Goal: Task Accomplishment & Management: Manage account settings

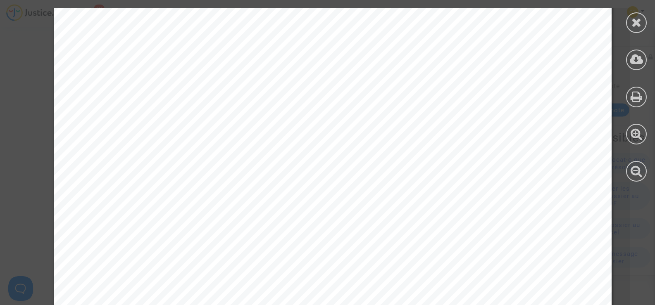
scroll to position [867, 0]
click at [633, 26] on icon at bounding box center [636, 22] width 10 height 12
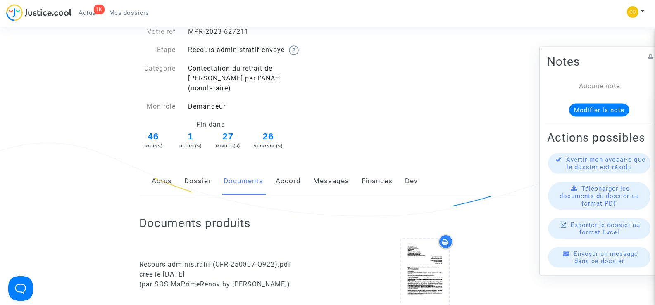
scroll to position [0, 0]
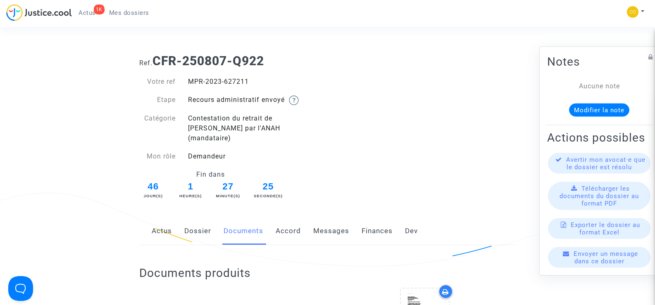
click at [131, 14] on span "Mes dossiers" at bounding box center [129, 12] width 40 height 7
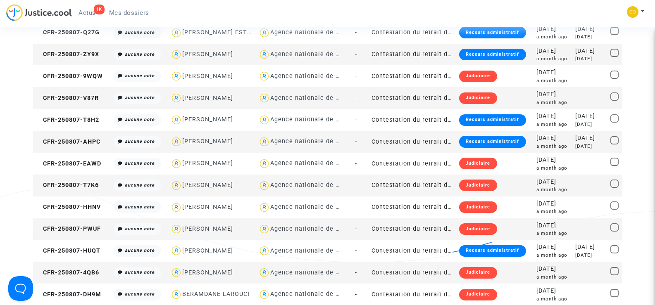
scroll to position [372, 0]
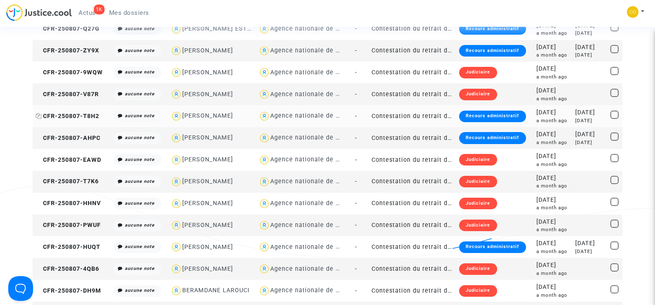
click at [82, 116] on span "CFR-250807-T8H2" at bounding box center [68, 116] width 64 height 7
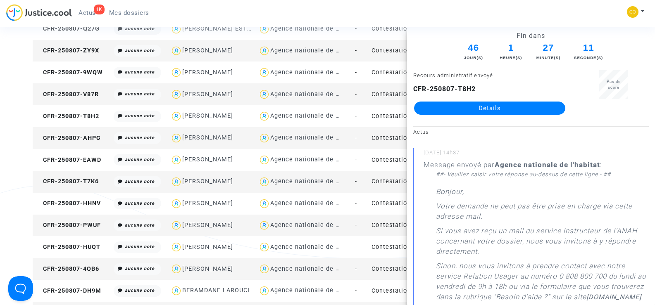
click at [19, 131] on div "Filtrer par litige Tous (119) Incomplets (4) Recours administratif envoyé (10) …" at bounding box center [327, 276] width 655 height 1201
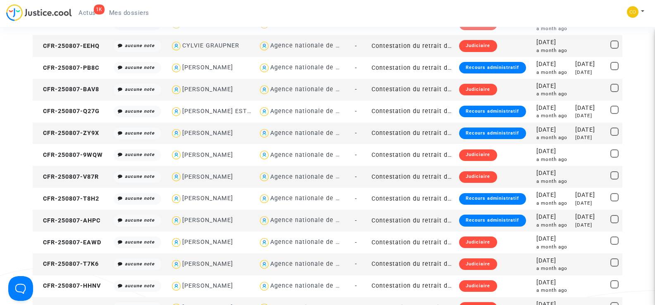
scroll to position [83, 0]
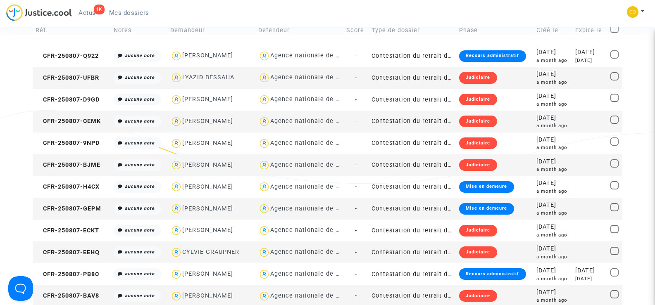
click at [126, 11] on span "Mes dossiers" at bounding box center [129, 12] width 40 height 7
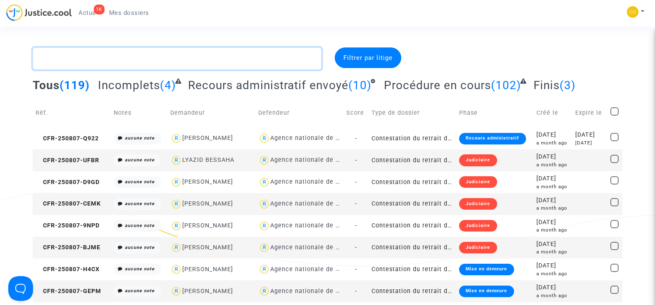
click at [81, 57] on textarea at bounding box center [177, 58] width 288 height 22
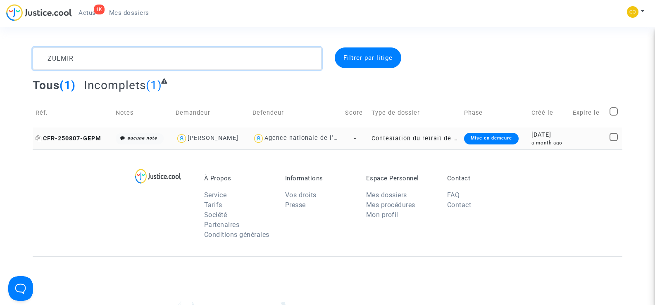
type textarea "ZULMIR"
click at [64, 138] on span "CFR-250807-GEPM" at bounding box center [69, 138] width 66 height 7
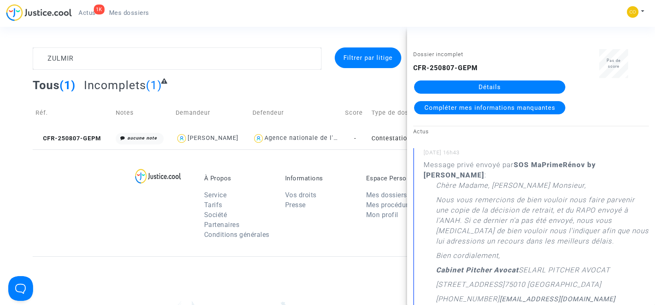
click at [493, 83] on link "Détails" at bounding box center [489, 87] width 151 height 13
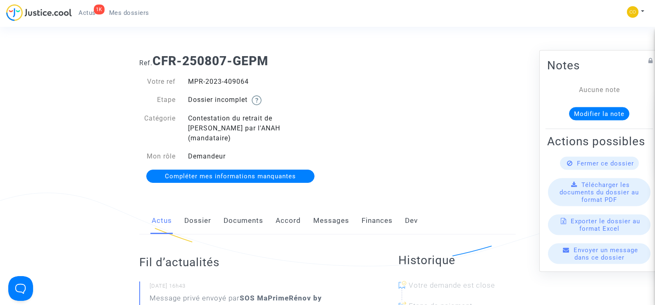
click at [230, 209] on link "Documents" at bounding box center [243, 220] width 40 height 27
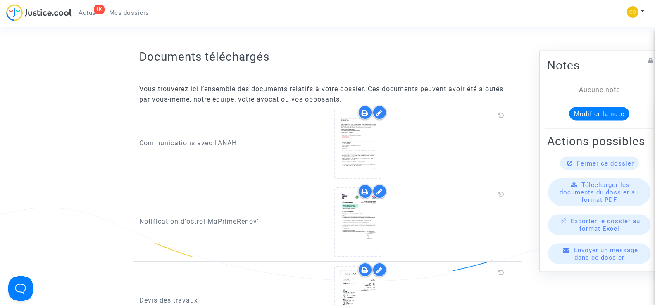
scroll to position [330, 0]
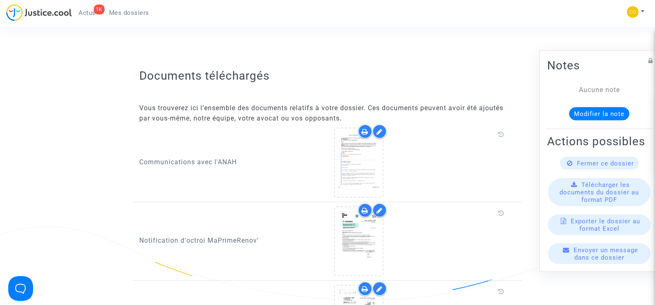
click at [382, 128] on icon at bounding box center [379, 131] width 6 height 7
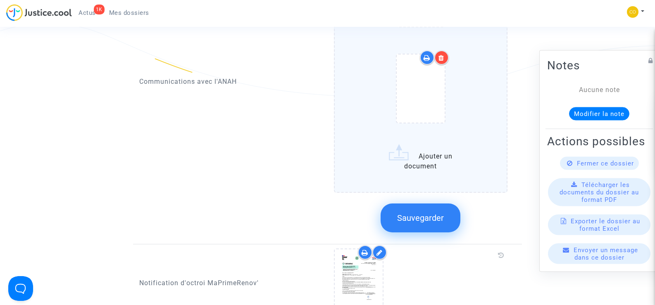
scroll to position [537, 0]
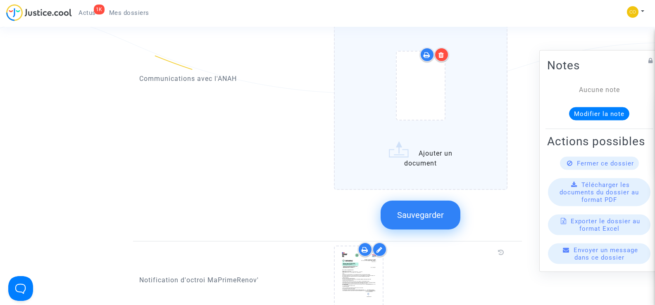
click at [432, 157] on label "Ajouter un document" at bounding box center [421, 55] width 174 height 269
click at [0, 0] on input "Ajouter un document" at bounding box center [0, 0] width 0 height 0
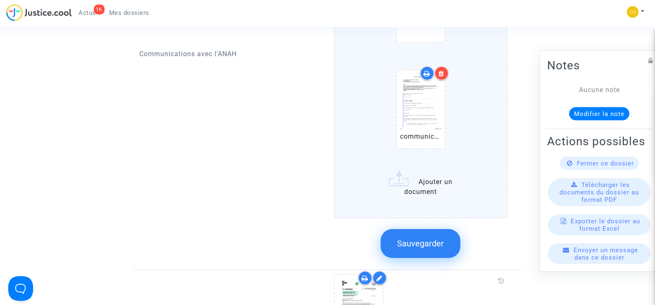
scroll to position [620, 0]
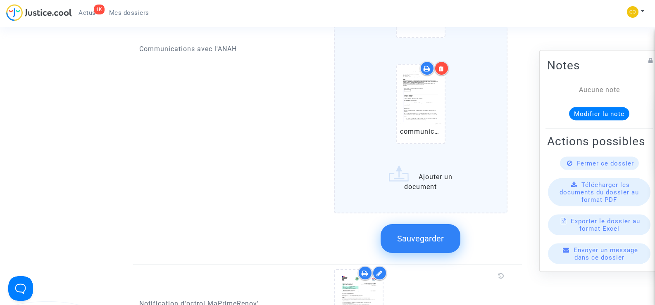
click at [426, 169] on label "communication 2 [PERSON_NAME].pdf Ajouter un document" at bounding box center [421, 26] width 174 height 375
click at [0, 0] on input "communication 2 [PERSON_NAME].pdf Ajouter un document" at bounding box center [0, 0] width 0 height 0
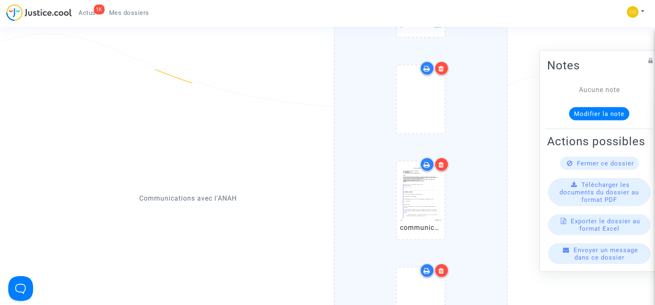
scroll to position [496, 0]
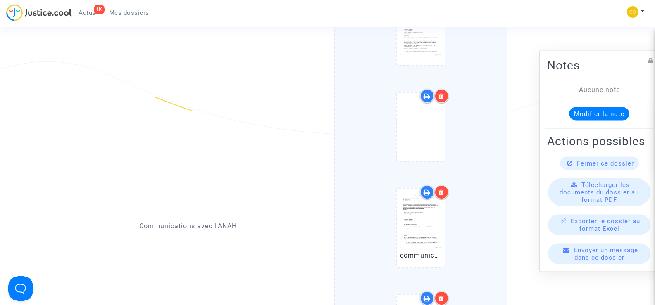
click at [444, 89] on div at bounding box center [441, 96] width 14 height 14
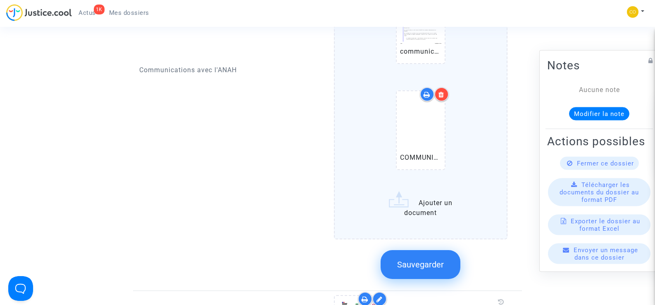
scroll to position [620, 0]
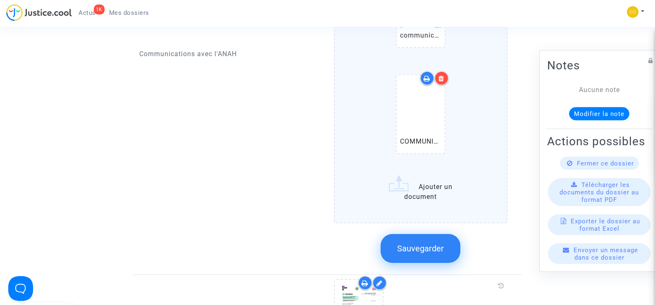
click at [445, 71] on div at bounding box center [441, 78] width 14 height 14
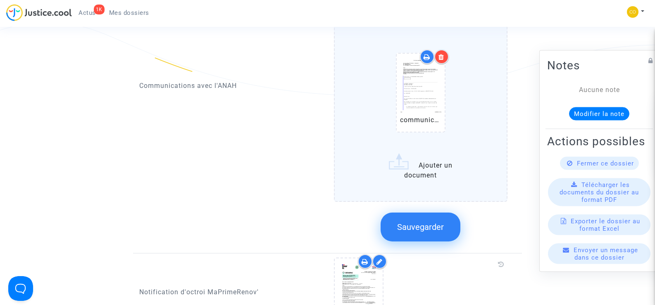
scroll to position [496, 0]
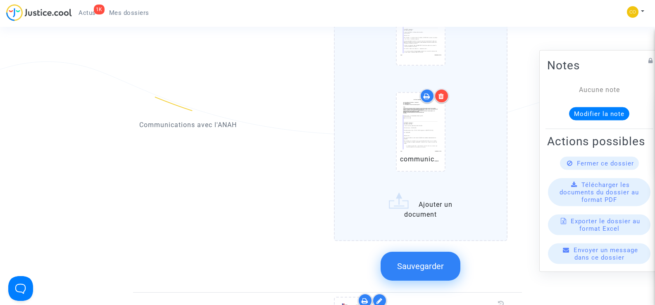
click at [427, 197] on label "communication 2 [PERSON_NAME].pdf Ajouter un document" at bounding box center [421, 101] width 174 height 279
click at [0, 0] on input "communication 2 [PERSON_NAME].pdf Ajouter un document" at bounding box center [0, 0] width 0 height 0
click at [428, 199] on label "communication 2 [PERSON_NAME].pdf Ajouter un document" at bounding box center [421, 101] width 174 height 279
click at [0, 0] on input "communication 2 [PERSON_NAME].pdf Ajouter un document" at bounding box center [0, 0] width 0 height 0
click at [404, 205] on label "communication 2 [PERSON_NAME].pdf Ajouter un document" at bounding box center [421, 101] width 174 height 279
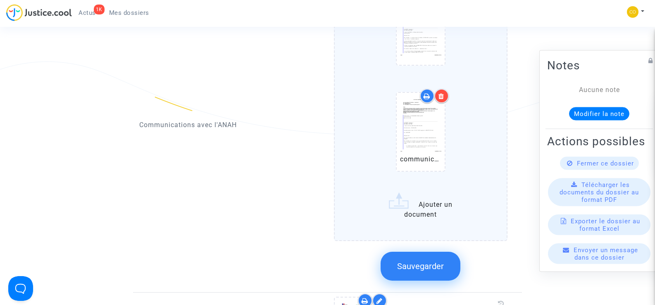
click at [0, 0] on input "communication 2 [PERSON_NAME].pdf Ajouter un document" at bounding box center [0, 0] width 0 height 0
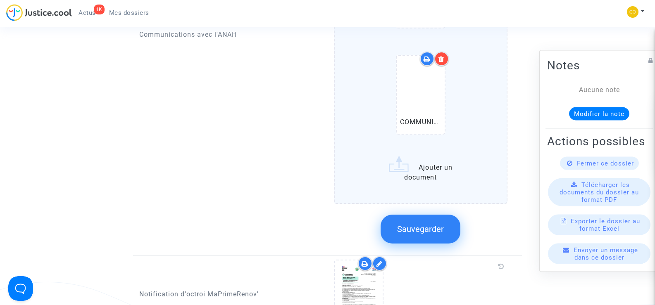
scroll to position [661, 0]
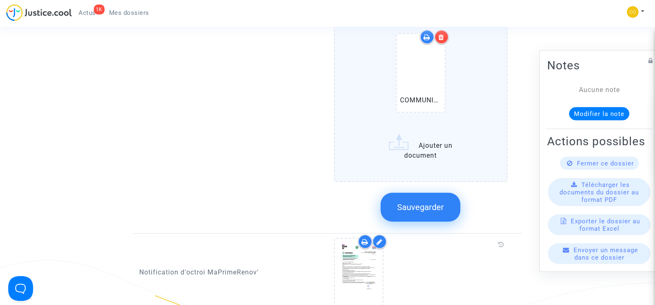
click at [425, 202] on span "Sauvegarder" at bounding box center [420, 207] width 47 height 10
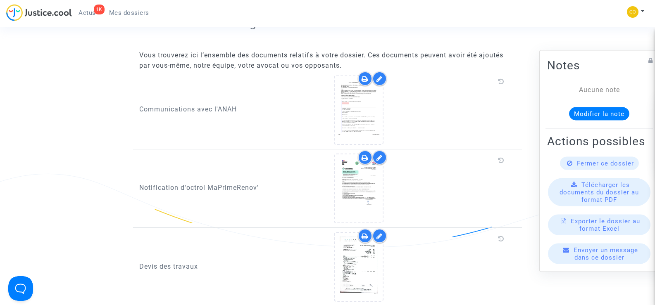
scroll to position [330, 0]
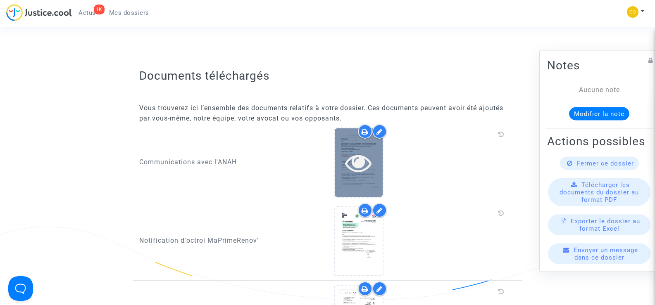
click at [362, 168] on div at bounding box center [359, 162] width 48 height 68
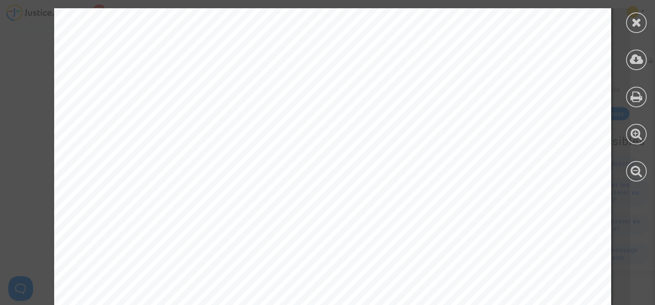
scroll to position [289, 0]
click at [640, 21] on icon at bounding box center [636, 22] width 10 height 12
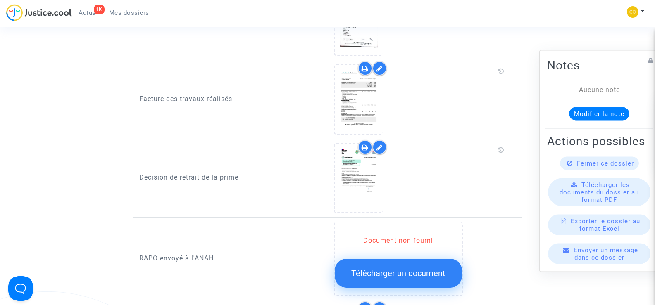
scroll to position [620, 0]
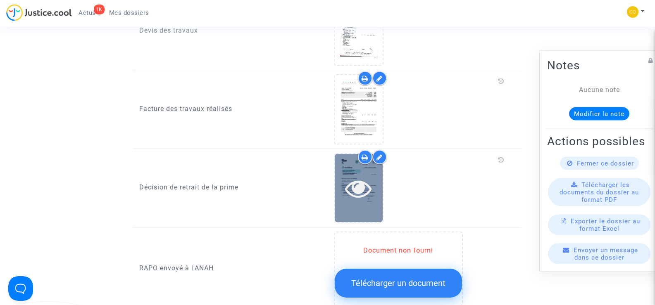
click at [357, 189] on icon at bounding box center [358, 188] width 27 height 26
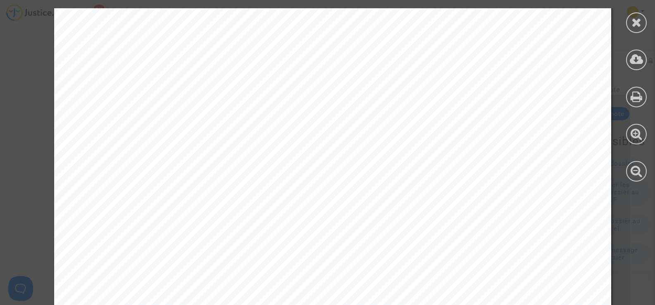
scroll to position [41, 0]
drag, startPoint x: 406, startPoint y: 100, endPoint x: 563, endPoint y: 100, distance: 156.9
click at [563, 100] on span "[PERSON_NAME] [PERSON_NAME]" at bounding box center [500, 101] width 179 height 9
copy span "[PERSON_NAME] ZULMIR"
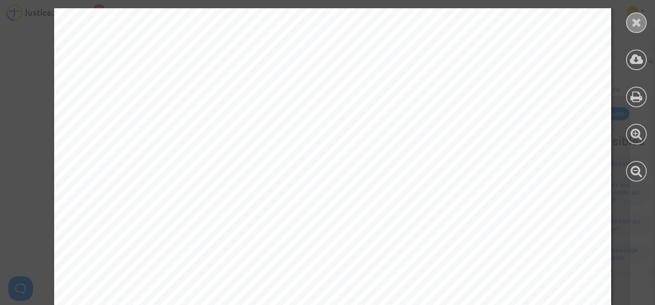
click at [634, 18] on icon at bounding box center [636, 22] width 10 height 12
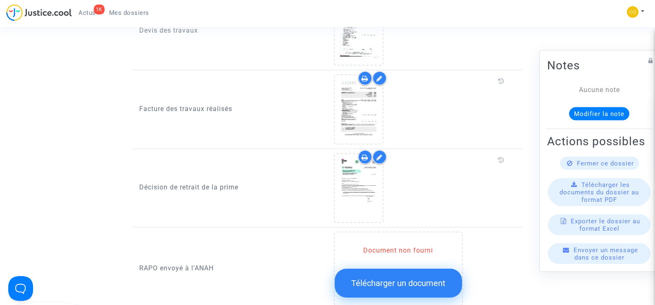
click at [128, 13] on span "Mes dossiers" at bounding box center [129, 12] width 40 height 7
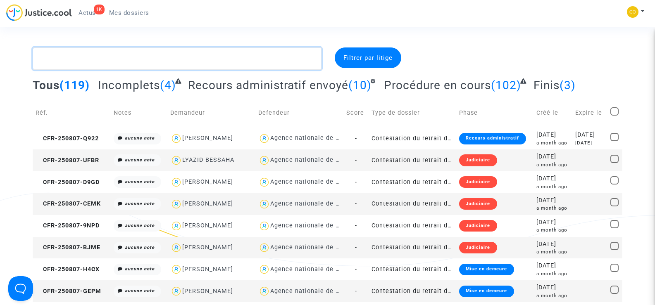
click at [76, 60] on textarea at bounding box center [177, 58] width 288 height 22
paste textarea "OULOUS"
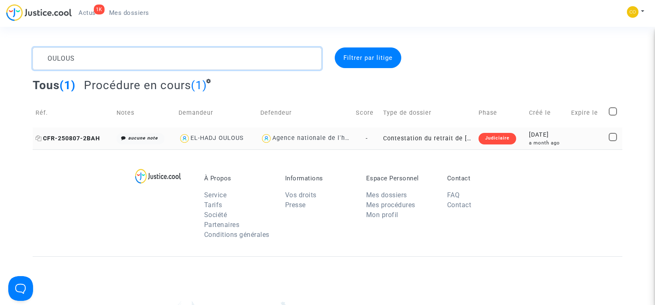
type textarea "OULOUS"
click at [62, 135] on span "CFR-250807-2BAH" at bounding box center [68, 138] width 64 height 7
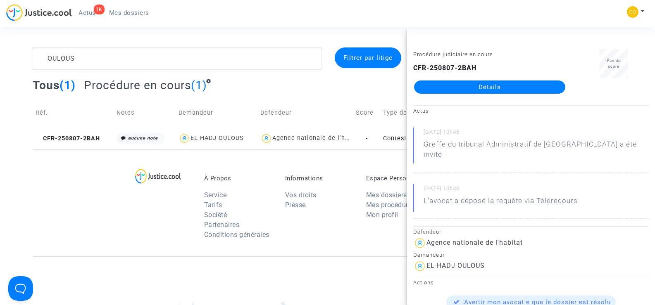
click at [469, 91] on link "Détails" at bounding box center [489, 87] width 151 height 13
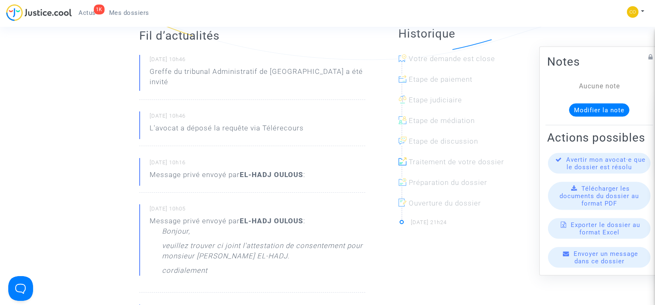
scroll to position [124, 0]
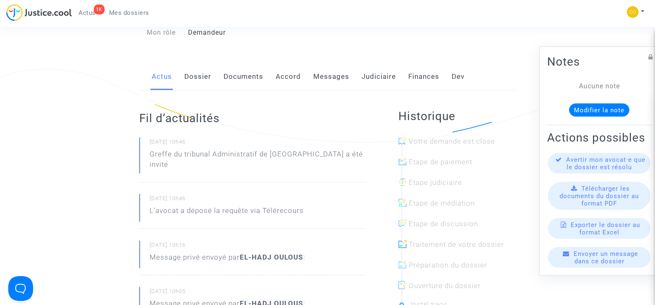
click at [246, 63] on link "Documents" at bounding box center [243, 76] width 40 height 27
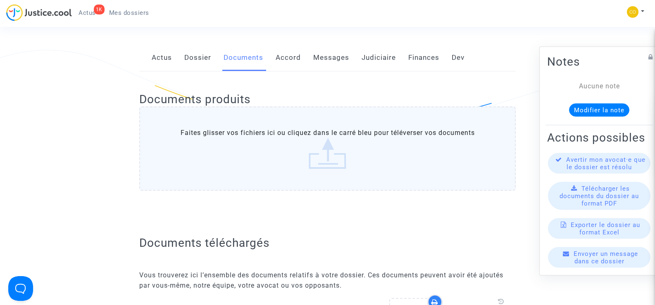
scroll to position [41, 0]
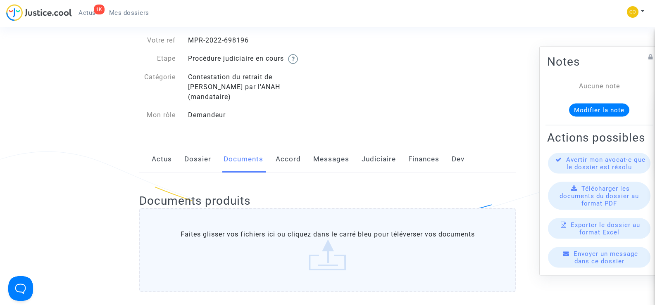
click at [329, 148] on link "Messages" at bounding box center [331, 159] width 36 height 27
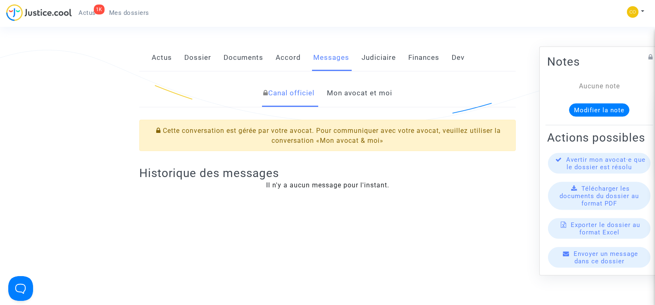
scroll to position [140, 0]
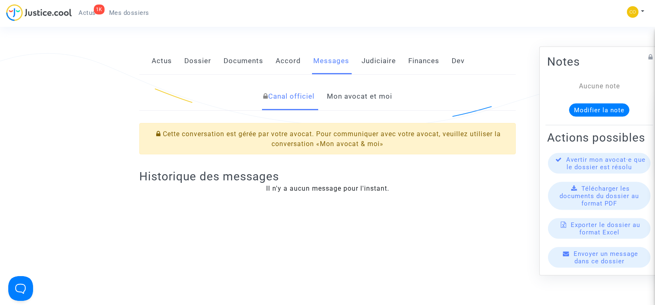
click at [347, 90] on link "Mon avocat et moi" at bounding box center [359, 96] width 65 height 27
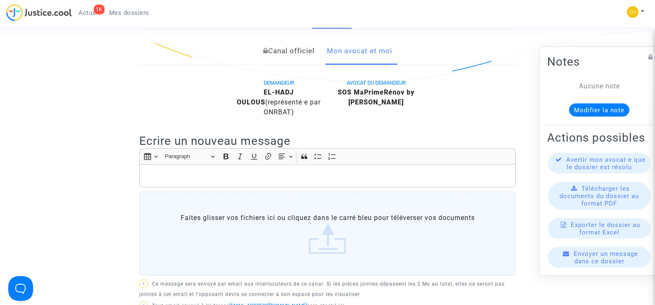
scroll to position [57, 0]
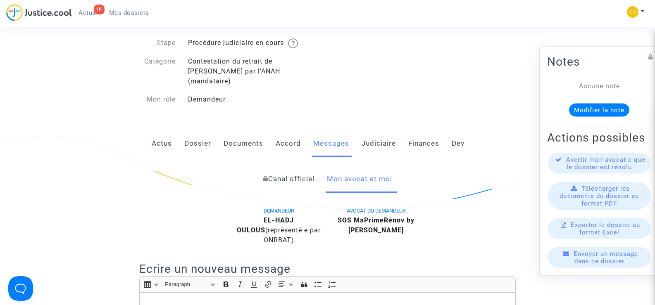
click at [247, 130] on link "Documents" at bounding box center [243, 143] width 40 height 27
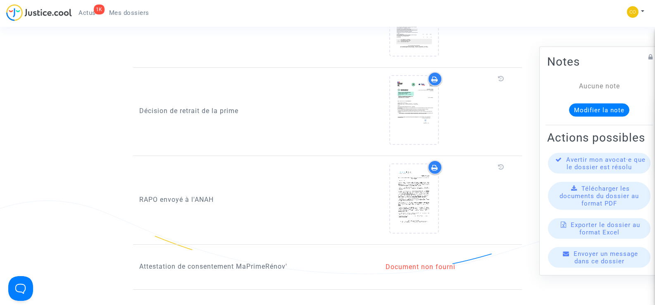
scroll to position [718, 0]
